Goal: Information Seeking & Learning: Learn about a topic

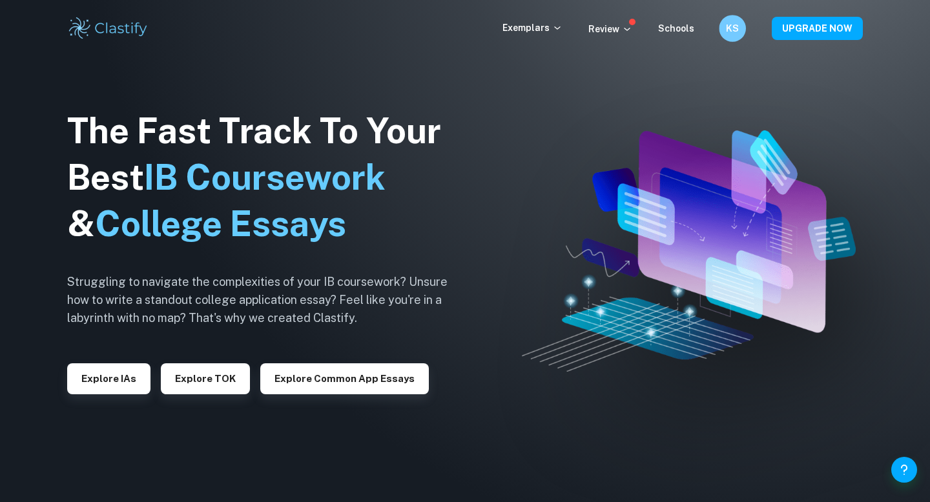
click at [741, 30] on div "KS" at bounding box center [732, 28] width 27 height 27
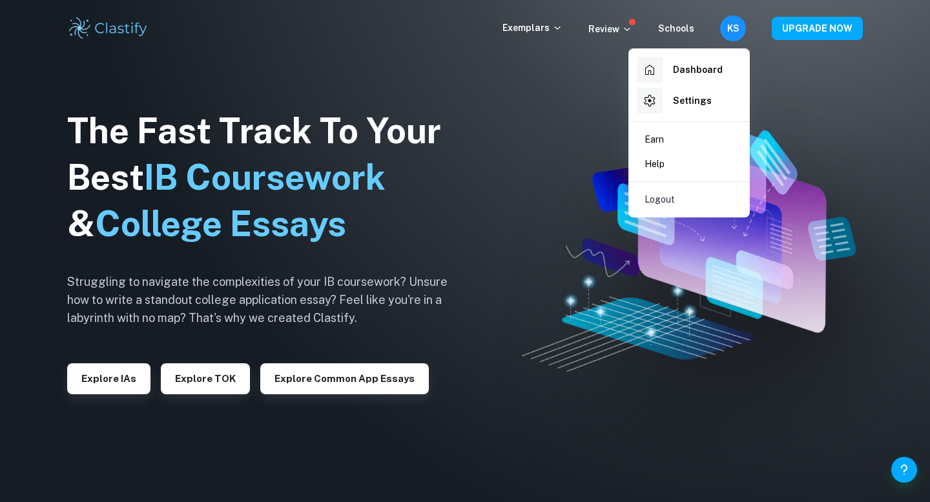
click at [742, 31] on div at bounding box center [465, 251] width 930 height 502
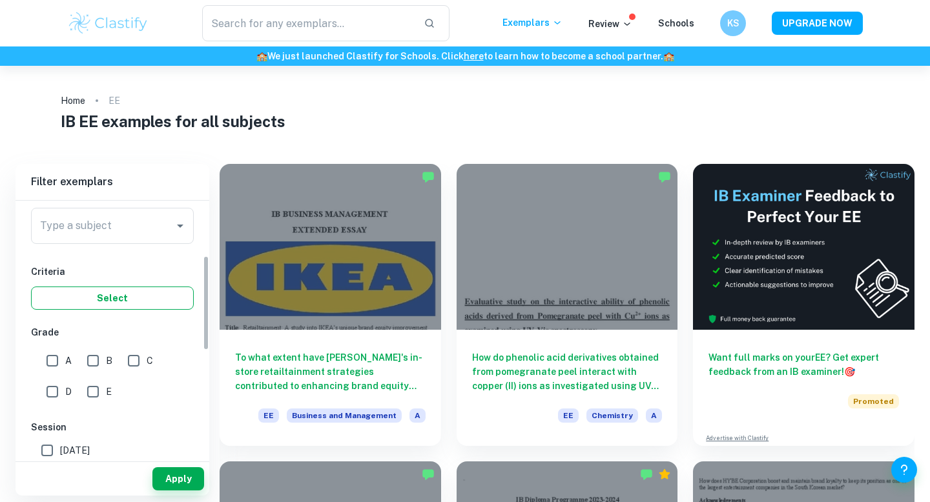
scroll to position [131, 0]
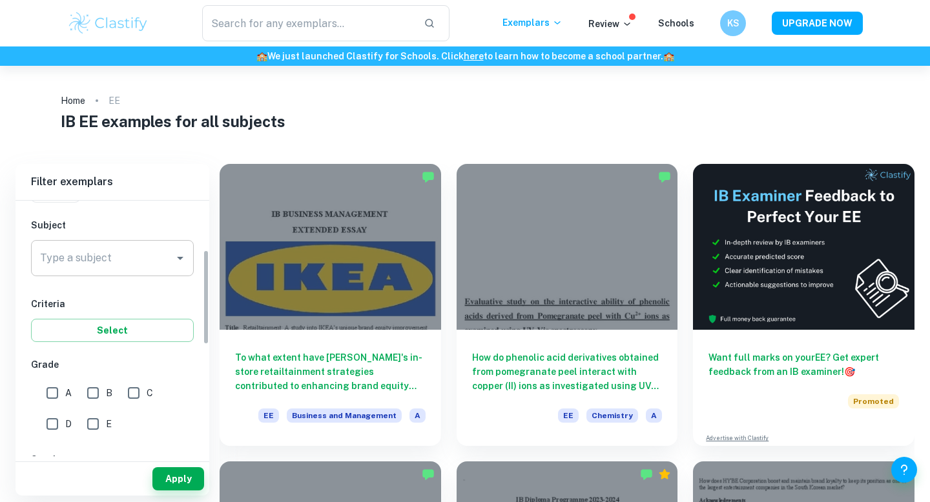
click at [154, 251] on input "Type a subject" at bounding box center [103, 258] width 132 height 25
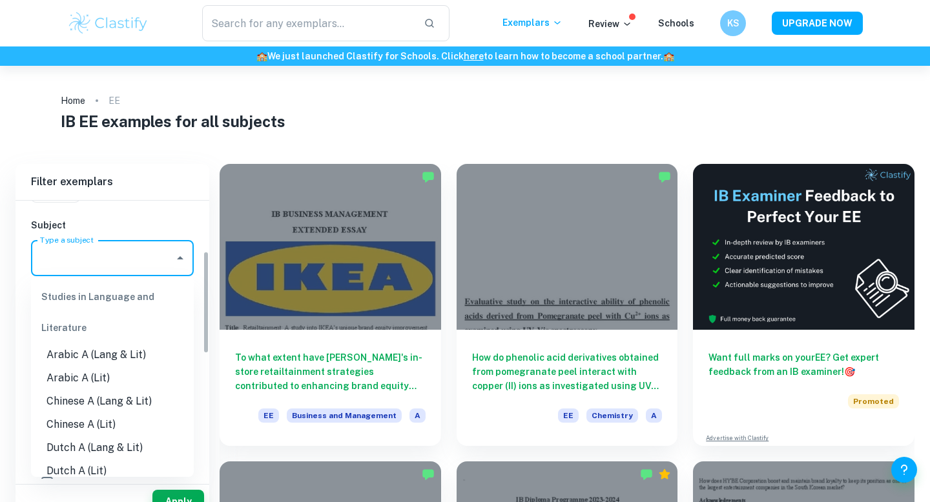
scroll to position [26, 0]
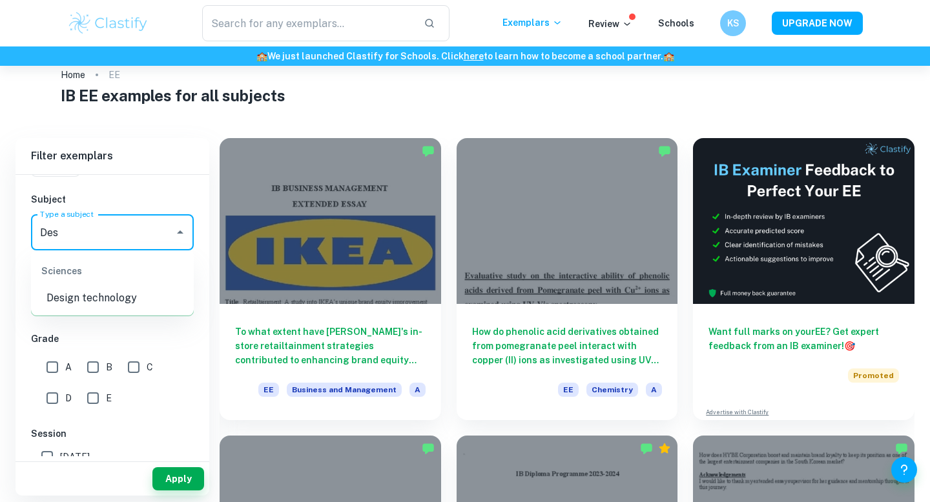
click at [105, 296] on li "Design technology" at bounding box center [112, 298] width 163 height 23
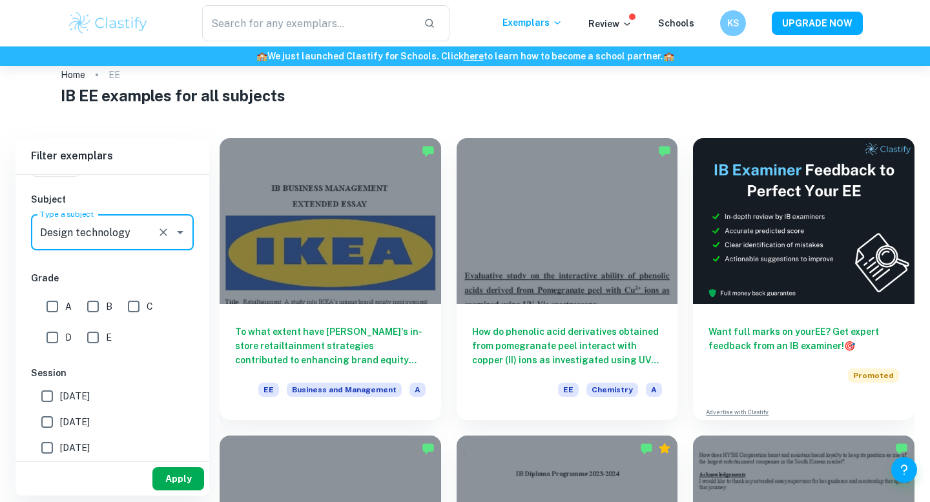
type input "Design technology"
click at [189, 472] on button "Apply" at bounding box center [178, 479] width 52 height 23
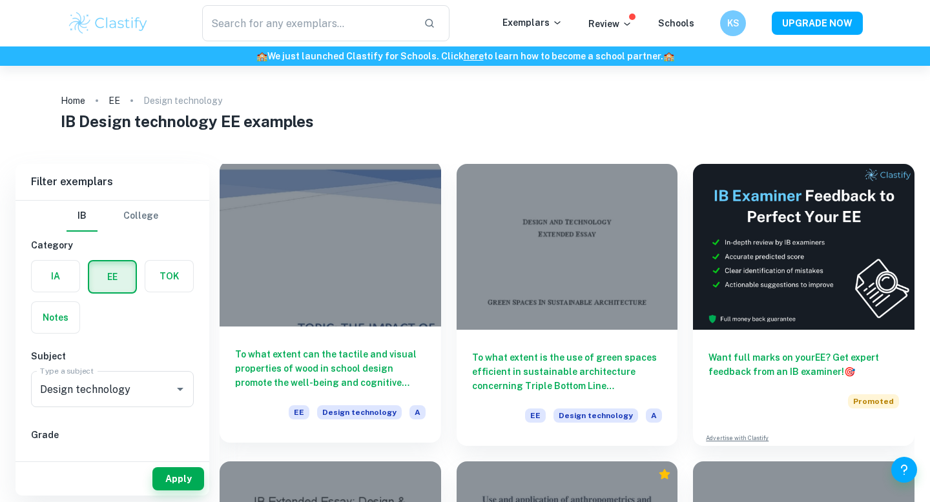
click at [336, 371] on h6 "To what extent can the tactile and visual properties of wood in school design p…" at bounding box center [330, 368] width 191 height 43
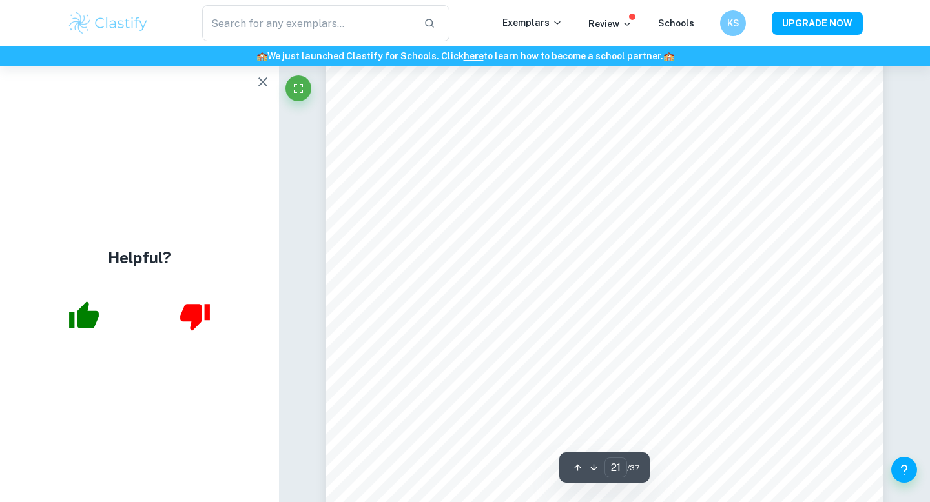
scroll to position [16478, 0]
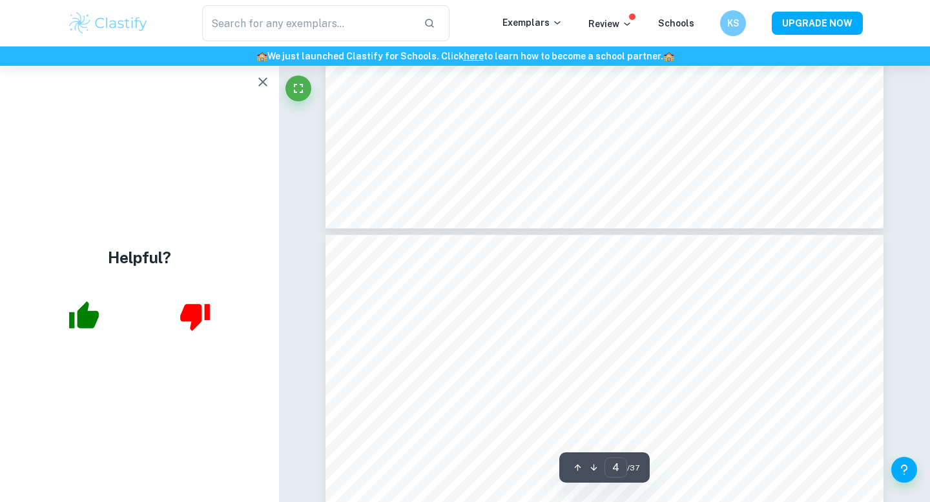
type input "3"
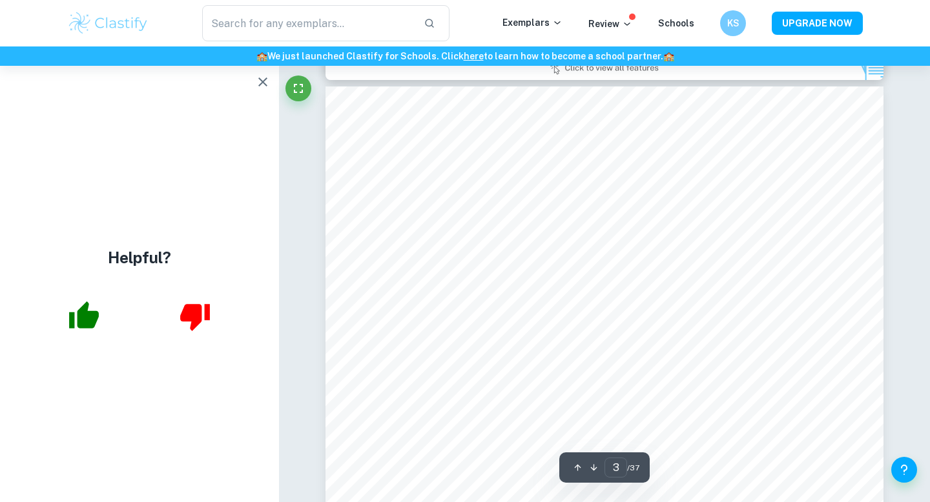
scroll to position [1995, 0]
